Goal: Task Accomplishment & Management: Use online tool/utility

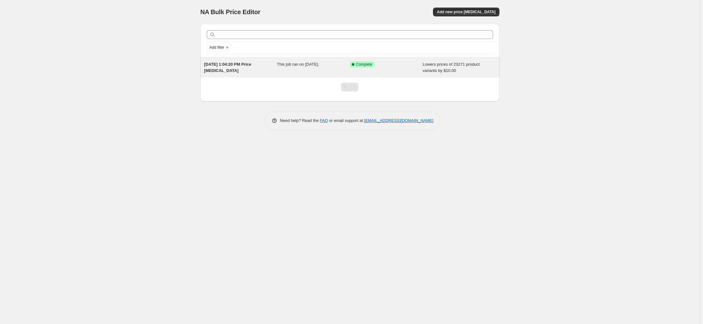
click at [251, 66] on span "[DATE] 1:04:20 PM Price [MEDICAL_DATA]" at bounding box center [227, 67] width 47 height 11
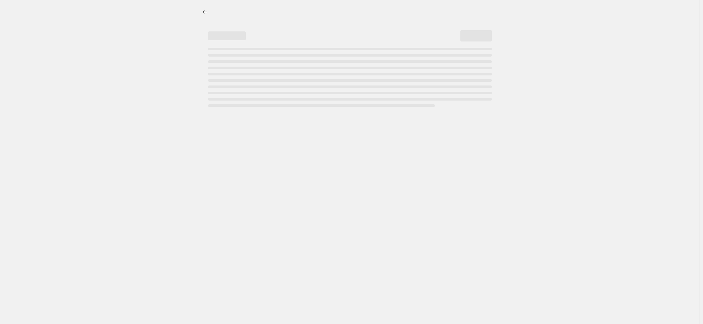
select select "by"
select select "remove"
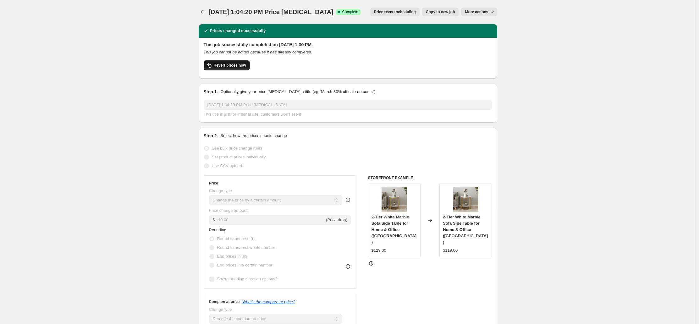
click at [231, 68] on button "Revert prices now" at bounding box center [227, 65] width 46 height 10
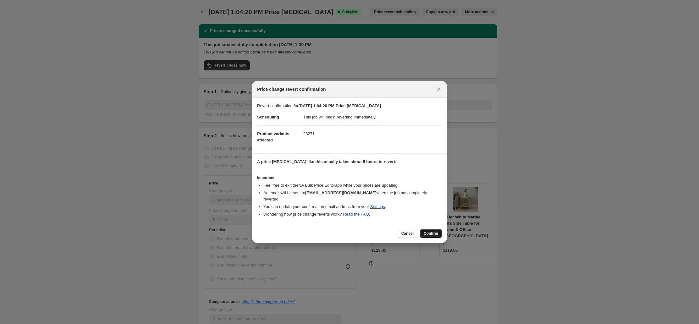
click at [435, 231] on span "Confirm" at bounding box center [431, 233] width 14 height 5
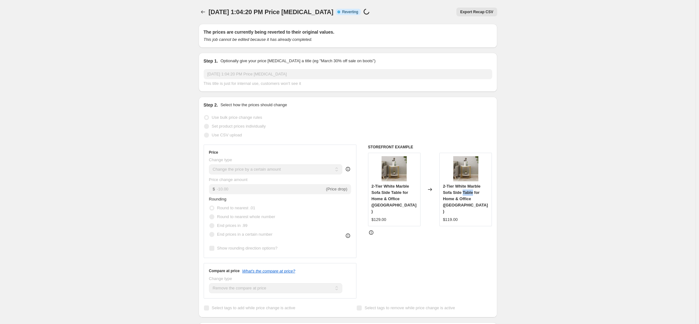
drag, startPoint x: 464, startPoint y: 193, endPoint x: 474, endPoint y: 195, distance: 10.2
click at [474, 195] on span "2-Tier White Marble Sofa Side Table for Home & Office ([GEOGRAPHIC_DATA])" at bounding box center [465, 199] width 45 height 30
copy span "Table"
